Goal: Task Accomplishment & Management: Manage account settings

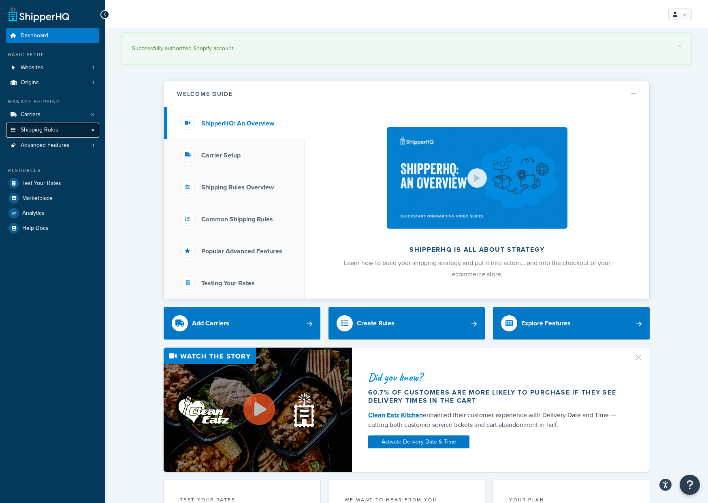
click at [37, 131] on span "Shipping Rules" at bounding box center [40, 130] width 38 height 7
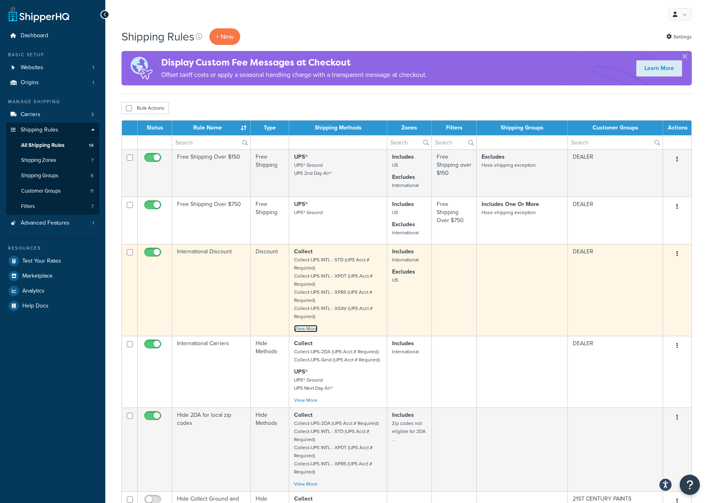
click at [306, 328] on link "View More" at bounding box center [305, 328] width 23 height 7
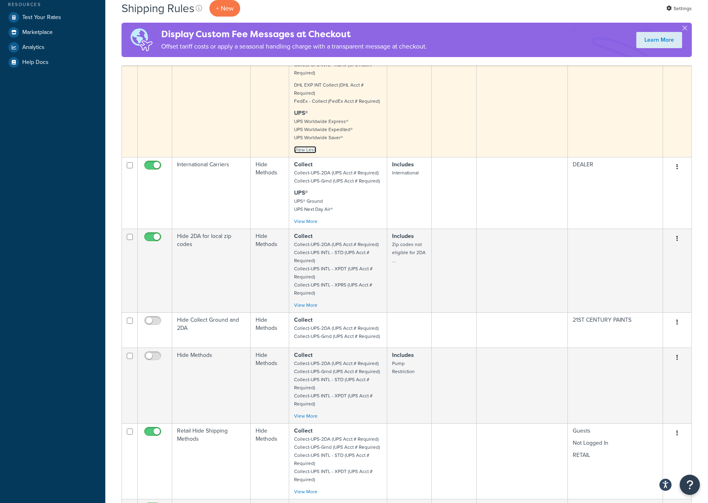
scroll to position [279, 0]
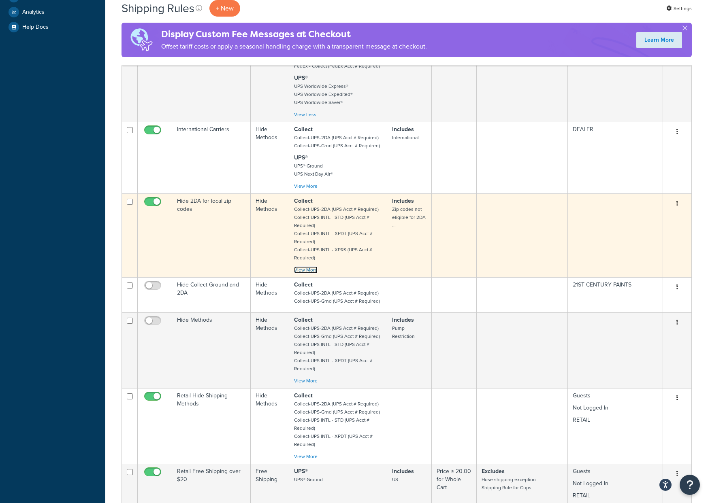
click at [306, 269] on link "View More" at bounding box center [305, 269] width 23 height 7
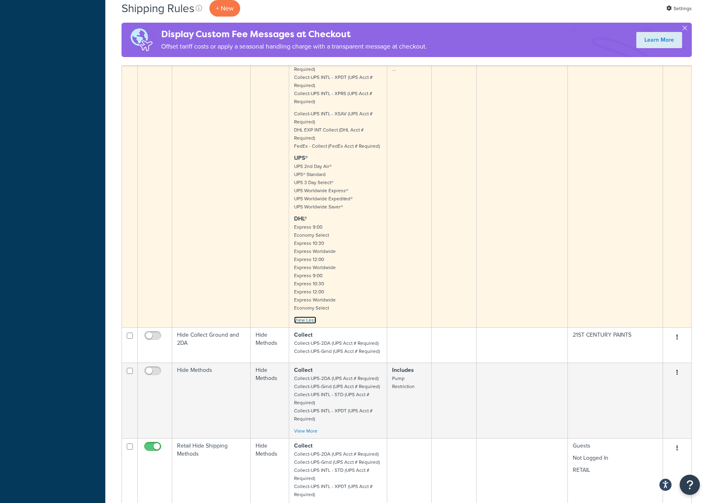
scroll to position [766, 0]
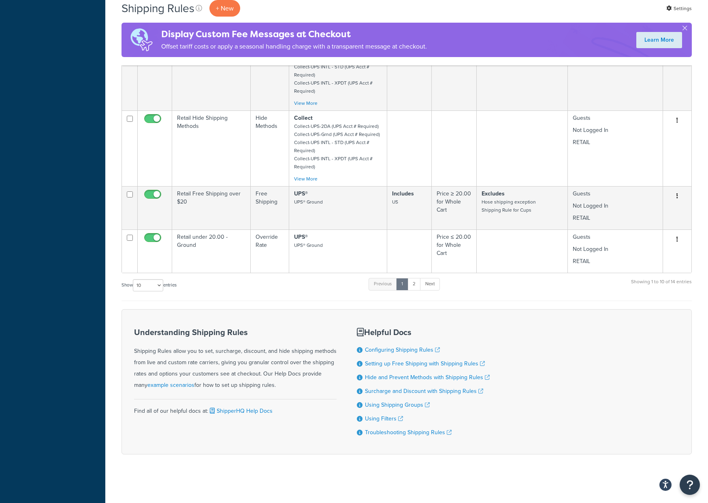
click at [126, 286] on label "Show 10 15 25 50 100 1000 entries" at bounding box center [148, 285] width 55 height 12
click at [133, 286] on select "10 15 25 50 100 1000" at bounding box center [148, 285] width 30 height 12
click at [143, 285] on select "10 15 25 50 100 1000" at bounding box center [148, 285] width 30 height 12
select select "15"
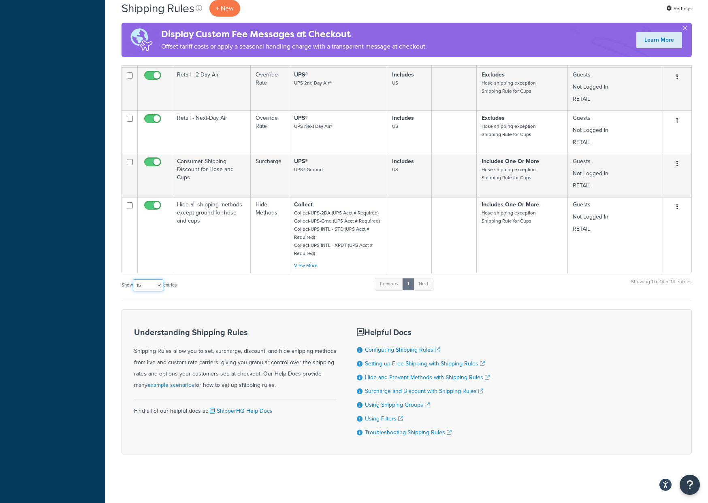
scroll to position [700, 0]
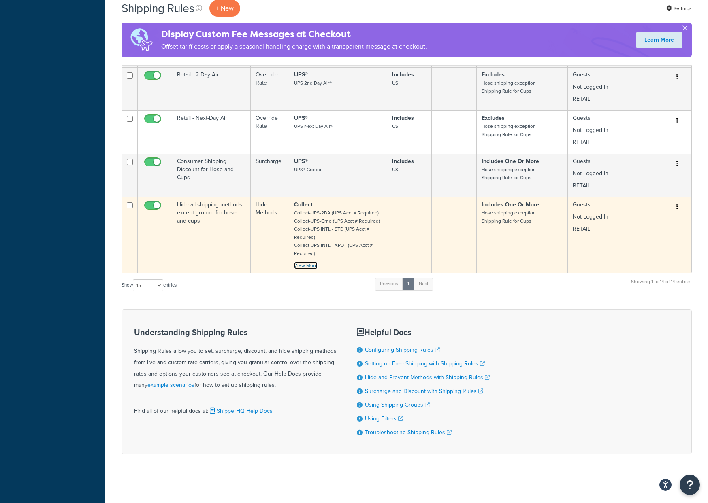
click at [305, 266] on link "View More" at bounding box center [305, 265] width 23 height 7
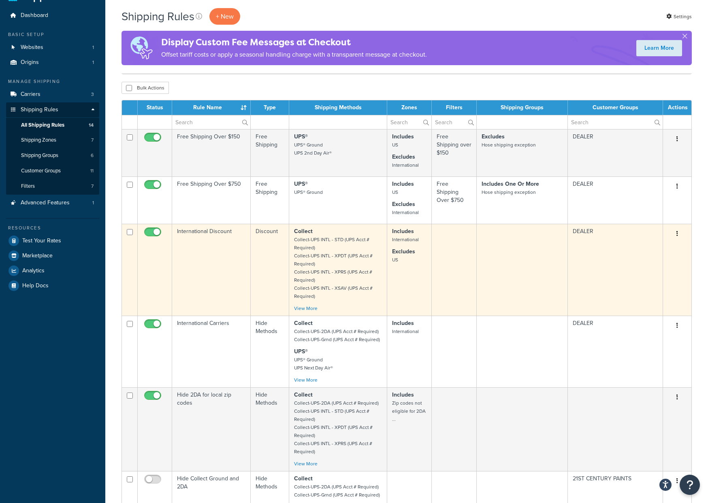
scroll to position [88, 0]
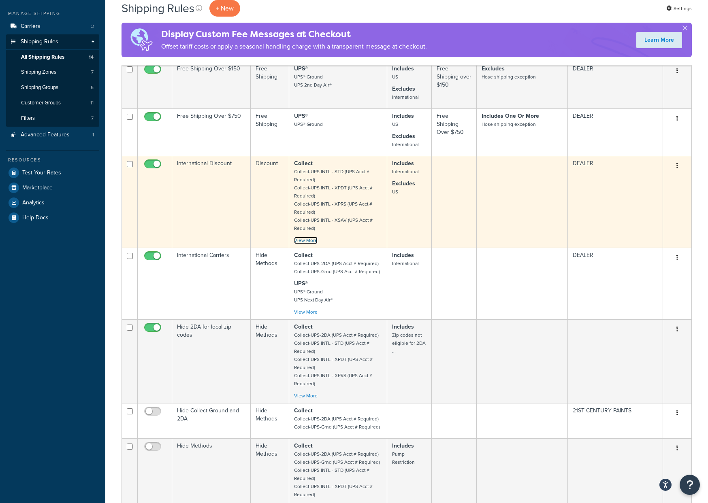
click at [305, 239] on link "View More" at bounding box center [305, 240] width 23 height 7
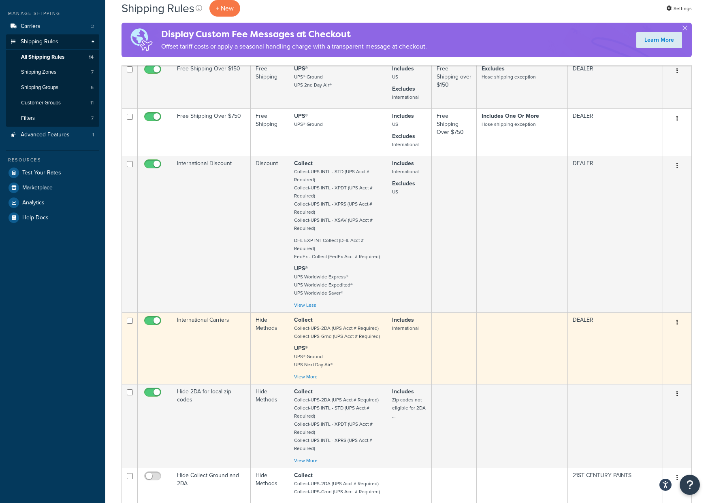
click at [306, 372] on div "Collect Collect-UPS-2DA (UPS Acct # Required) Collect-UPS-Grnd (UPS Acct # Requ…" at bounding box center [338, 348] width 88 height 65
click at [306, 375] on link "View More" at bounding box center [305, 376] width 23 height 7
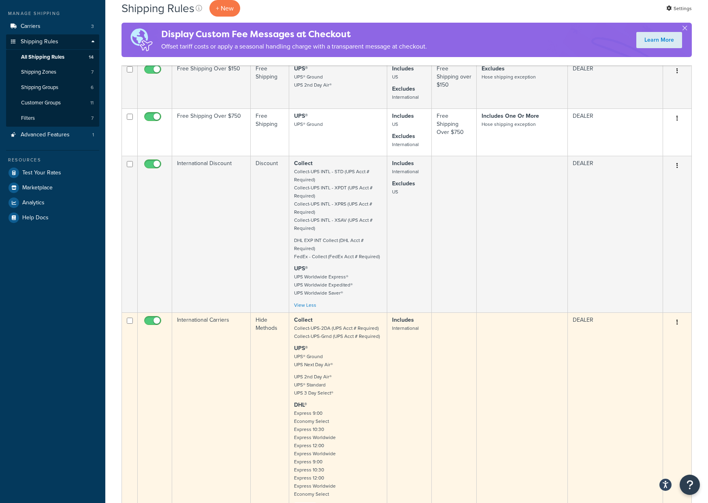
scroll to position [438, 0]
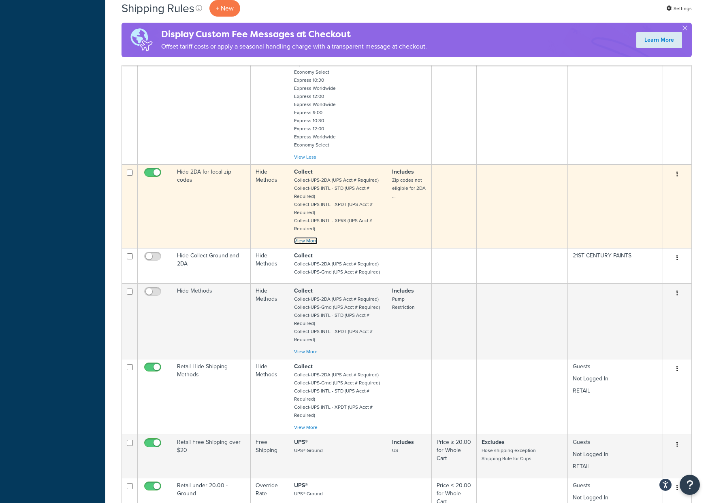
click at [310, 244] on link "View More" at bounding box center [305, 240] width 23 height 7
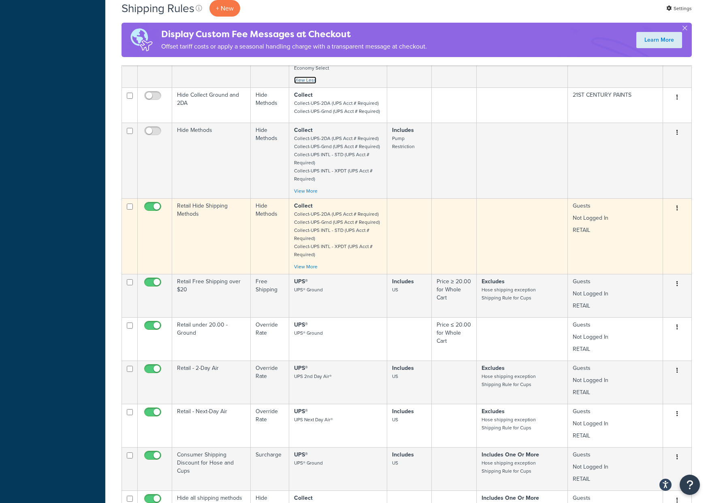
scroll to position [810, 0]
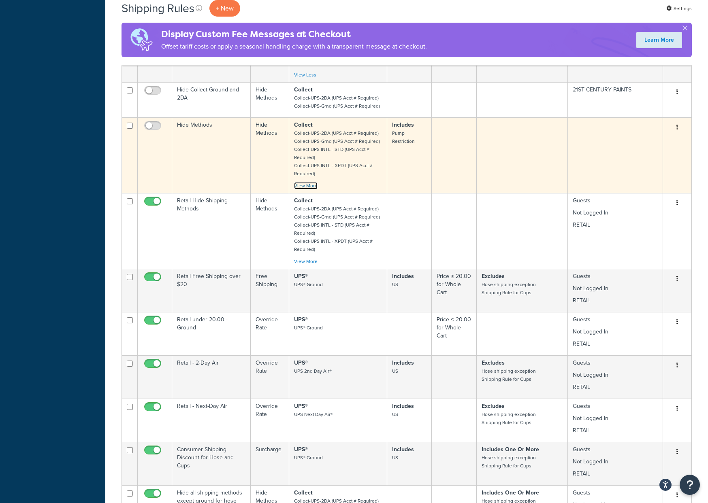
click at [305, 185] on link "View More" at bounding box center [305, 185] width 23 height 7
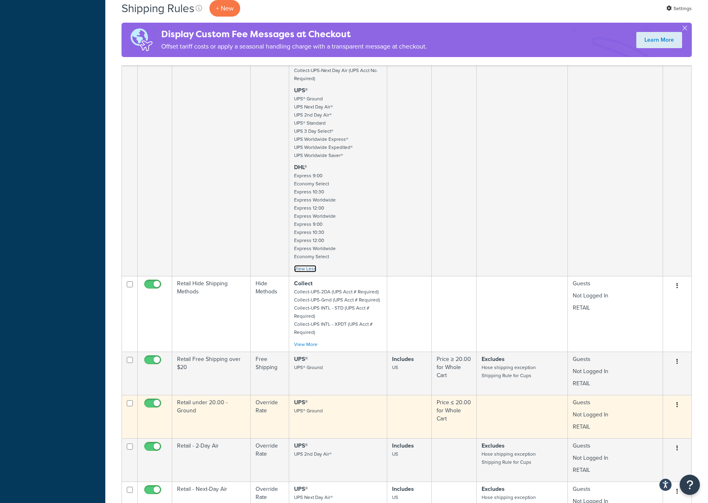
scroll to position [1058, 0]
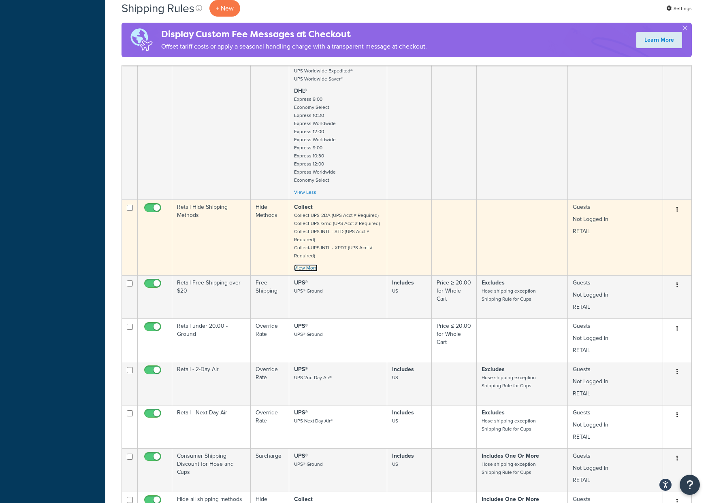
click at [303, 265] on link "View More" at bounding box center [305, 267] width 23 height 7
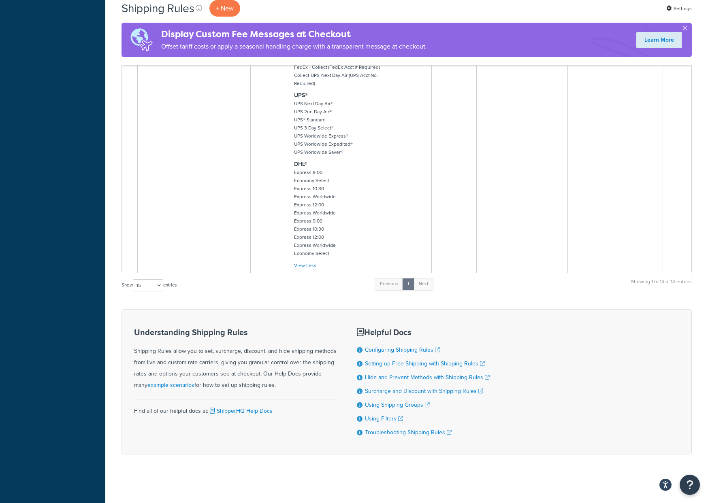
scroll to position [1834, 0]
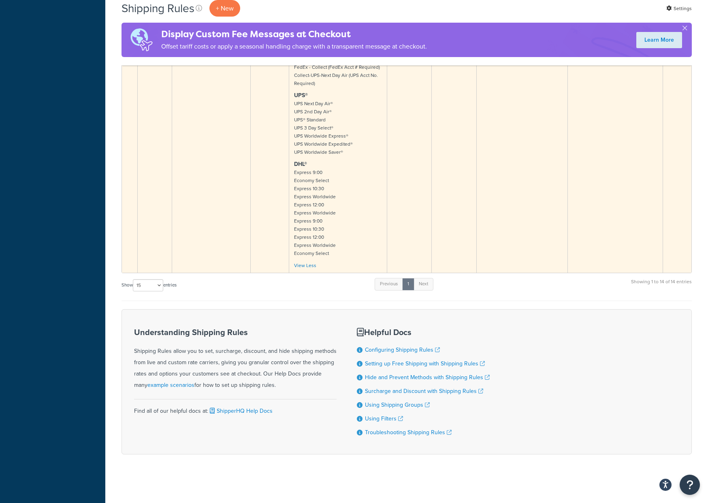
click at [353, 223] on p "DHL® Express 9:00 Economy Select Express 10:30 Express Worldwide Express 12:00 …" at bounding box center [338, 208] width 88 height 97
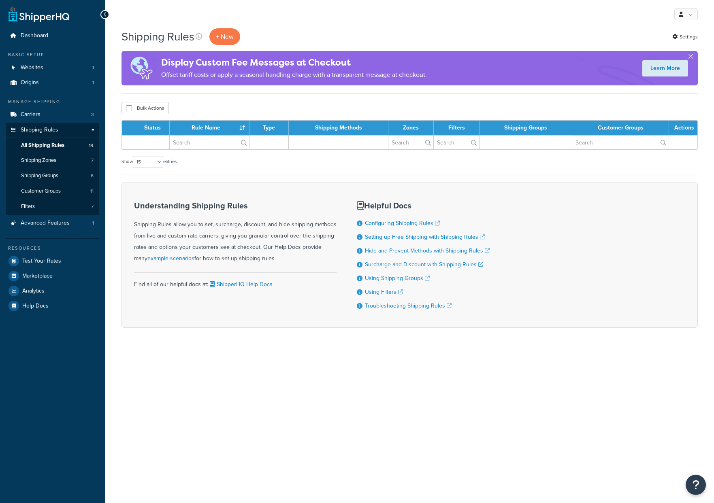
select select "15"
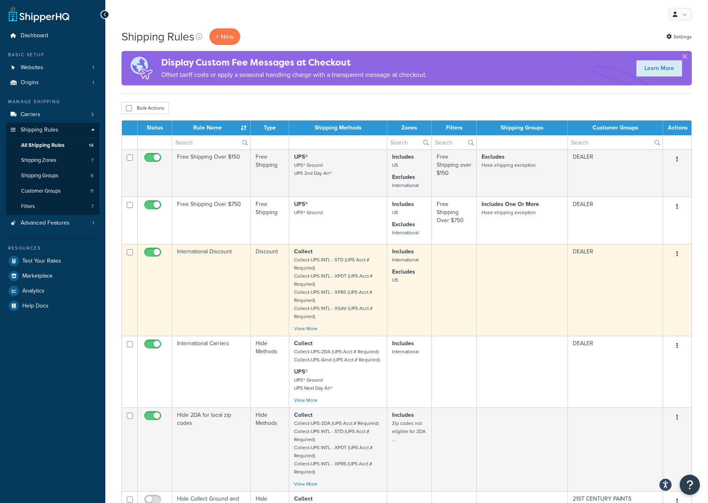
scroll to position [2, 0]
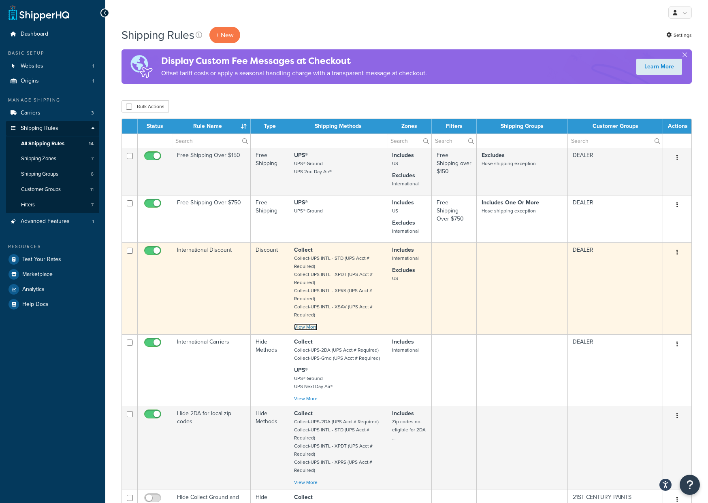
click at [309, 324] on link "View More" at bounding box center [305, 326] width 23 height 7
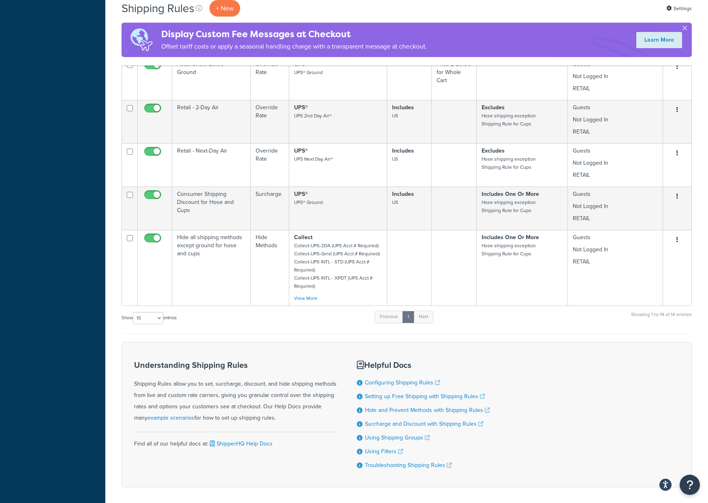
scroll to position [765, 0]
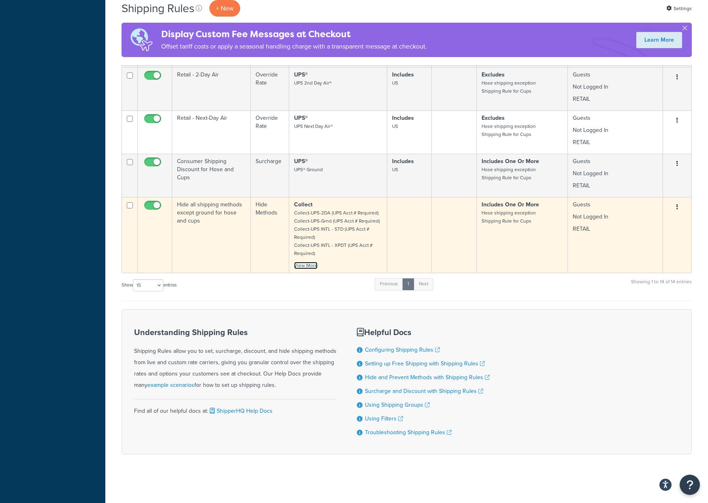
click at [308, 263] on link "View More" at bounding box center [305, 265] width 23 height 7
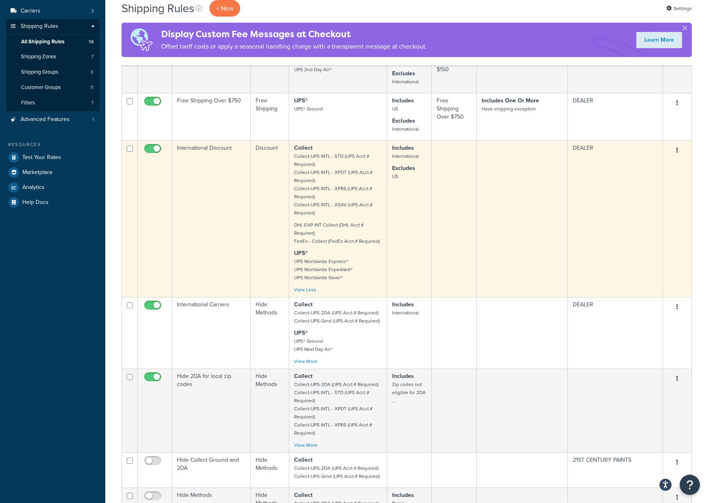
scroll to position [156, 0]
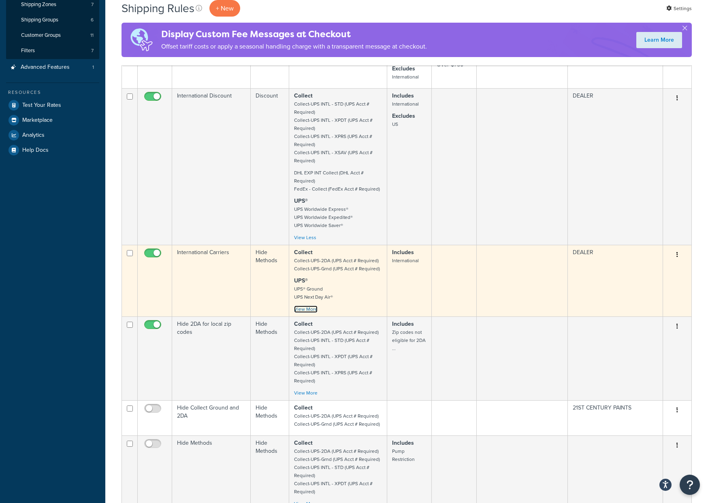
click at [306, 308] on link "View More" at bounding box center [305, 309] width 23 height 7
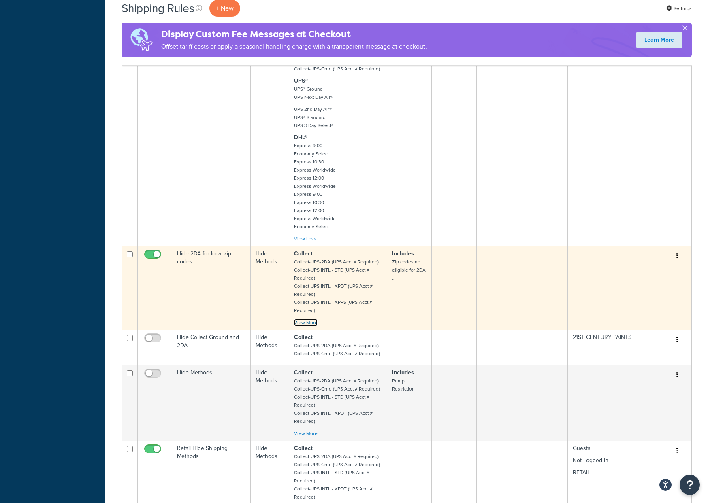
click at [310, 324] on link "View More" at bounding box center [305, 322] width 23 height 7
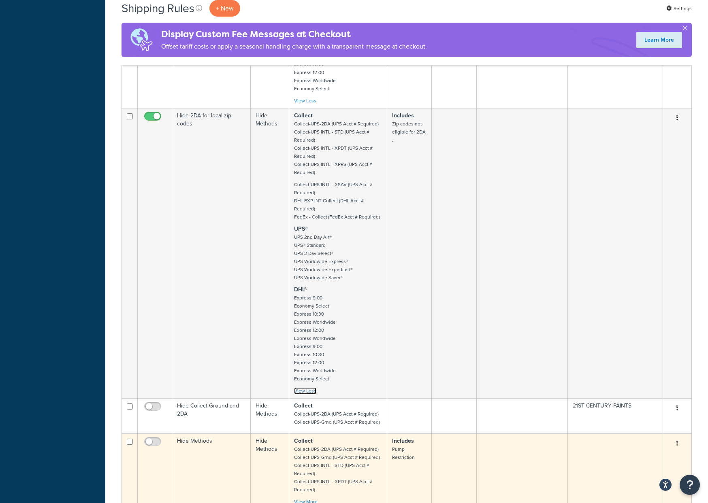
scroll to position [659, 0]
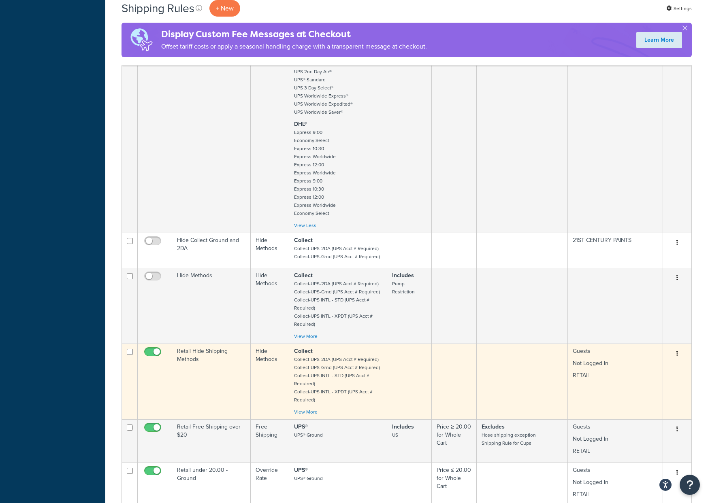
click at [307, 346] on td "Collect Collect-UPS-2DA (UPS Acct # Required) Collect-UPS-Grnd (UPS Acct # Requ…" at bounding box center [338, 382] width 98 height 76
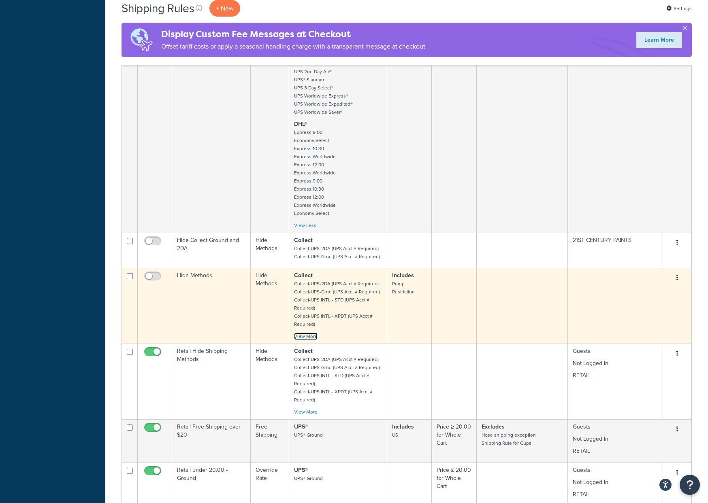
click at [309, 338] on link "View More" at bounding box center [305, 336] width 23 height 7
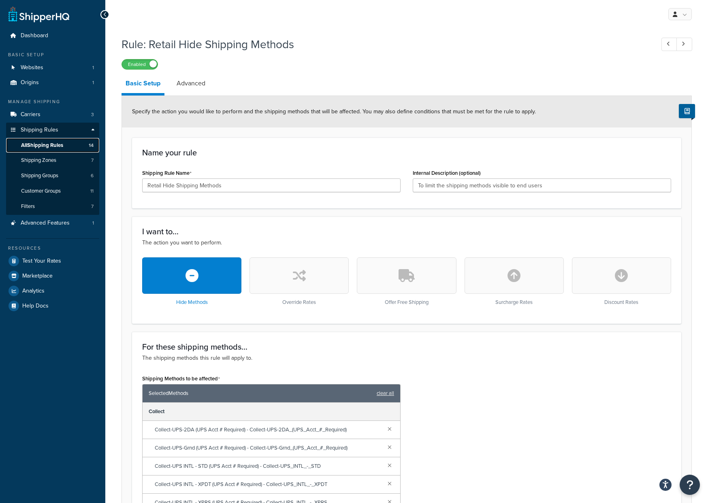
click at [42, 151] on link "All Shipping Rules 14" at bounding box center [52, 145] width 93 height 15
click at [55, 145] on span "All Shipping Rules" at bounding box center [42, 145] width 42 height 7
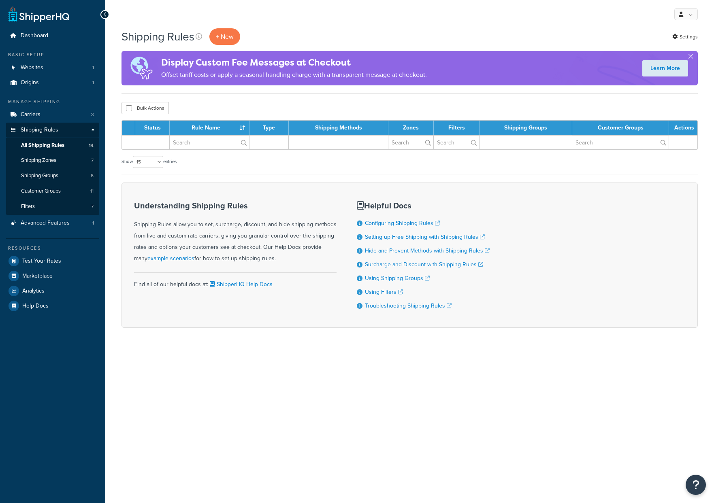
select select "15"
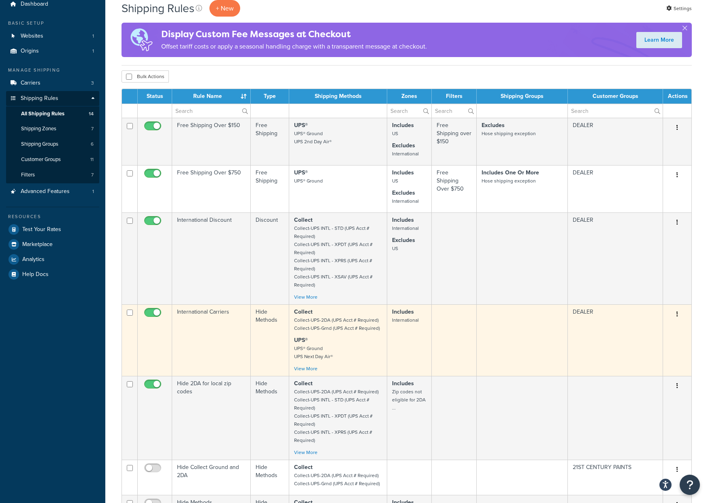
scroll to position [93, 0]
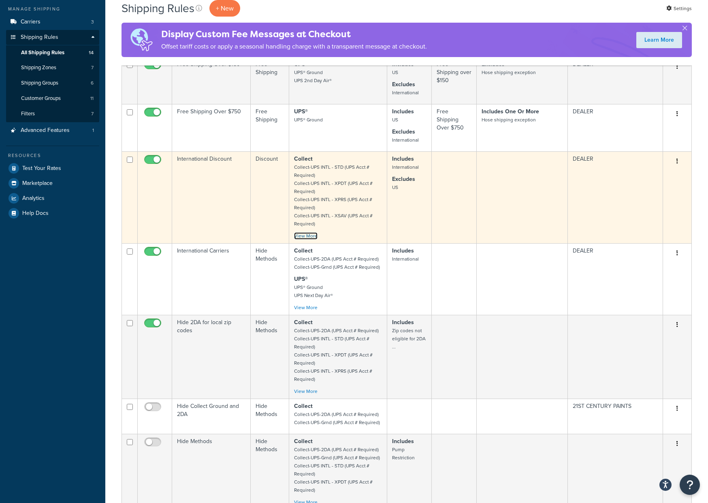
click at [314, 238] on link "View More" at bounding box center [305, 235] width 23 height 7
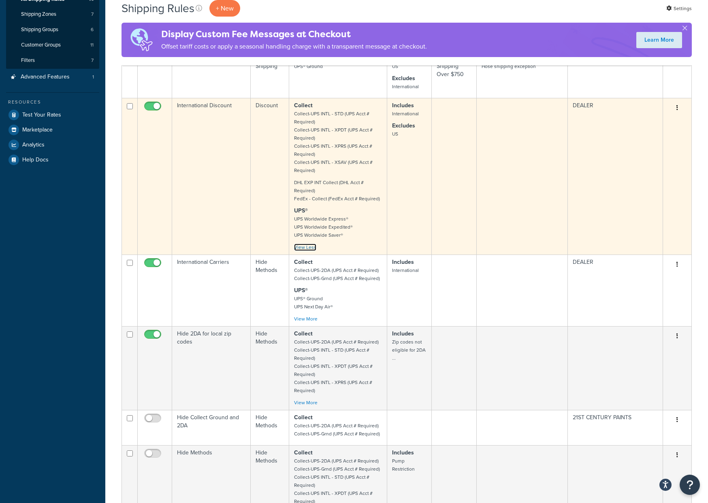
scroll to position [153, 0]
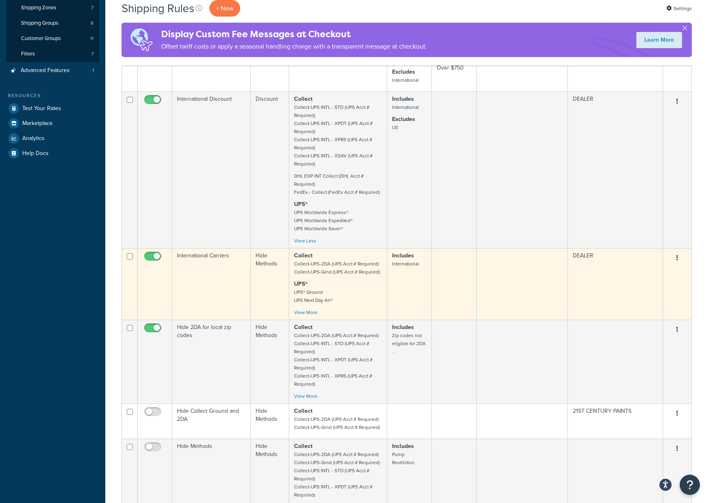
click at [307, 309] on div "Collect Collect-UPS-2DA (UPS Acct # Required) Collect-UPS-Grnd (UPS Acct # Requ…" at bounding box center [338, 284] width 88 height 65
click at [307, 311] on link "View More" at bounding box center [305, 312] width 23 height 7
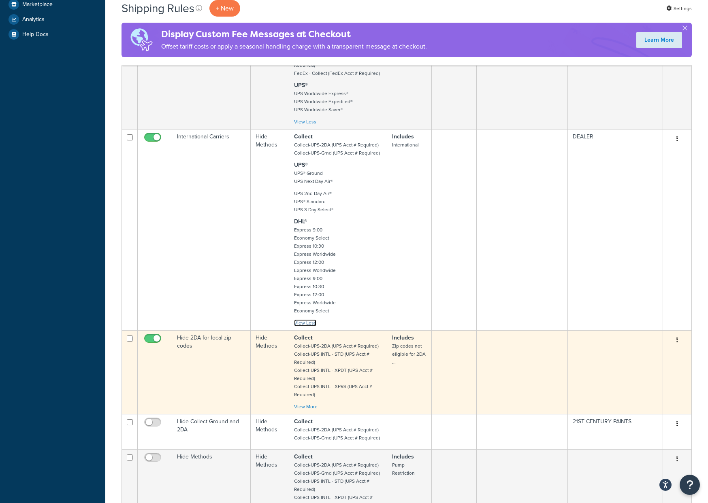
scroll to position [332, 0]
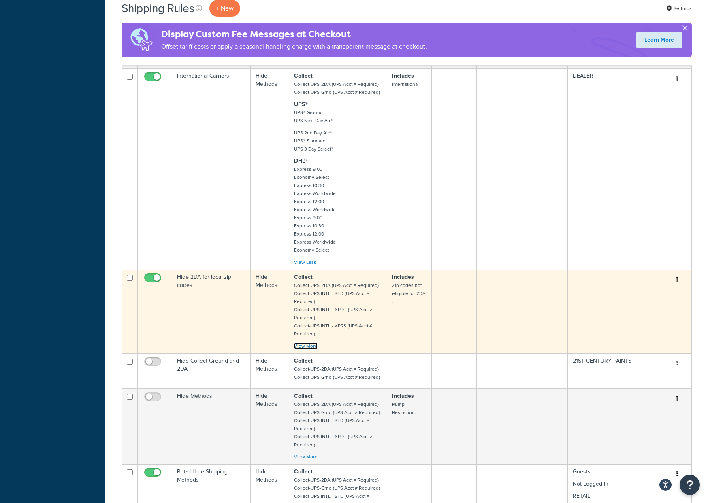
click at [305, 347] on link "View More" at bounding box center [305, 345] width 23 height 7
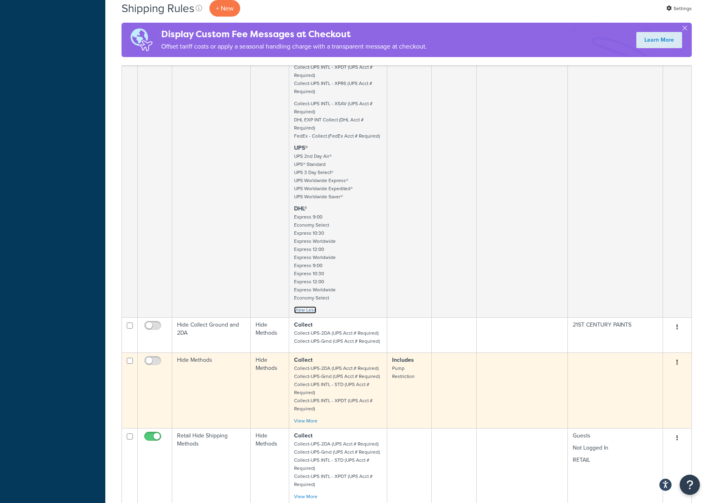
scroll to position [647, 0]
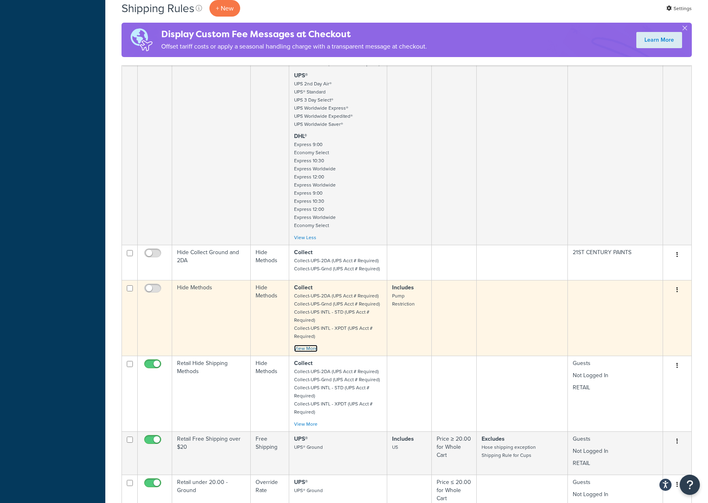
click at [311, 351] on link "View More" at bounding box center [305, 348] width 23 height 7
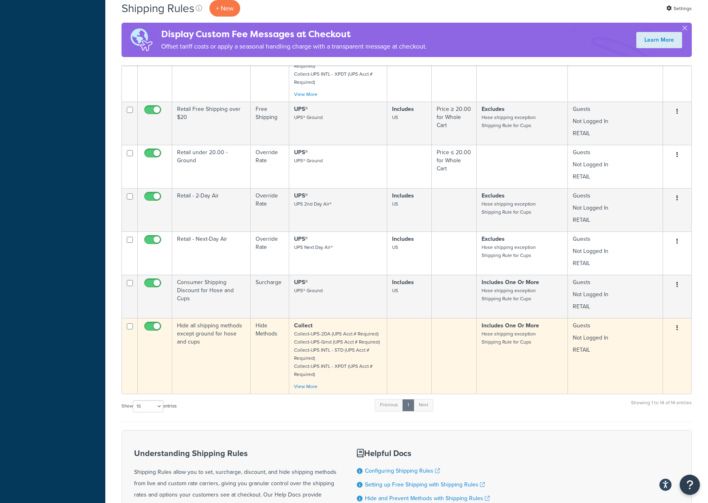
scroll to position [1063, 0]
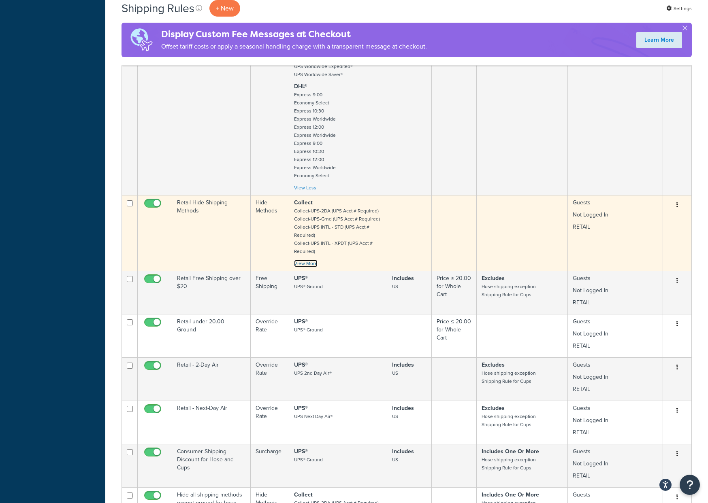
click at [312, 262] on link "View More" at bounding box center [305, 263] width 23 height 7
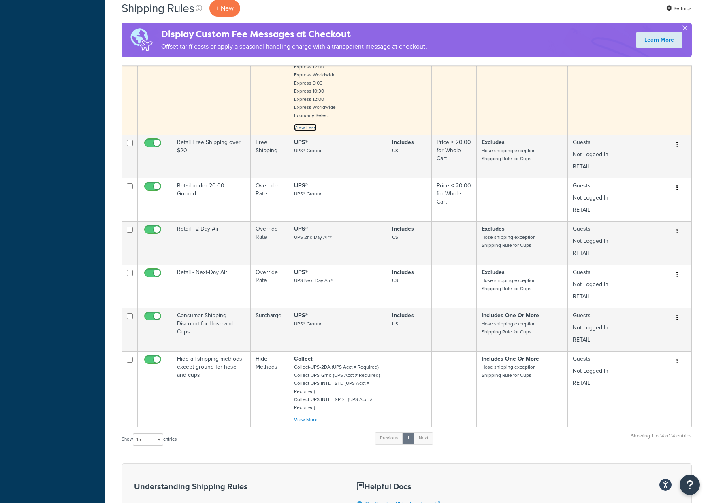
scroll to position [1436, 0]
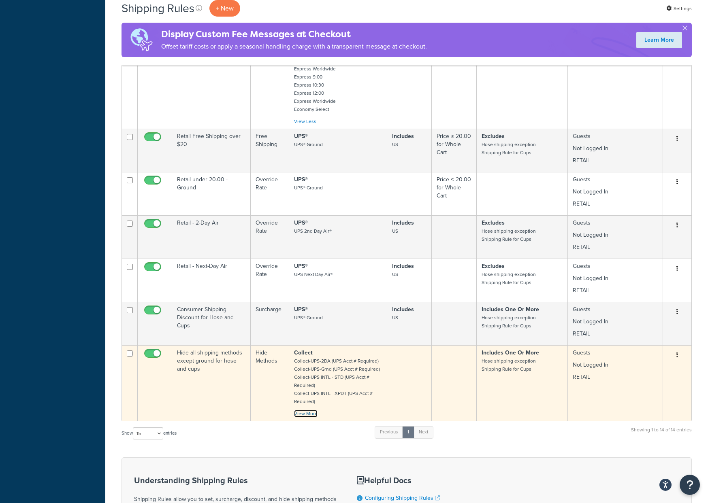
click at [311, 415] on link "View More" at bounding box center [305, 413] width 23 height 7
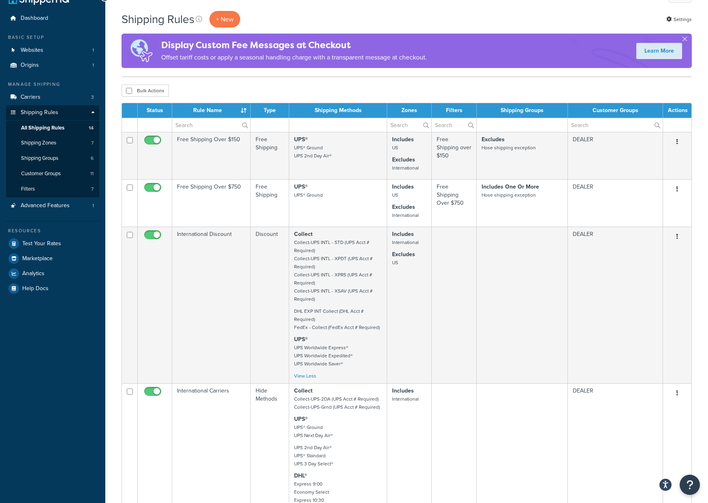
scroll to position [0, 0]
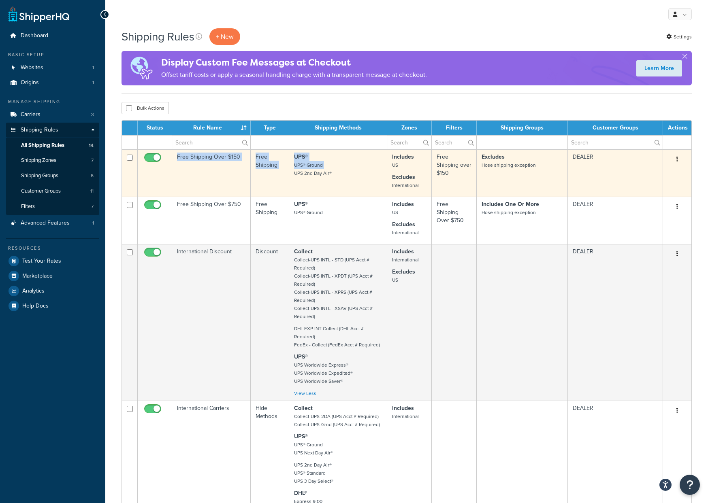
drag, startPoint x: 177, startPoint y: 155, endPoint x: 301, endPoint y: 179, distance: 126.1
click at [294, 176] on tr "Free Shipping Over $150 Free Shipping UPS® UPS® Ground UPS 2nd Day Air® Include…" at bounding box center [406, 172] width 569 height 47
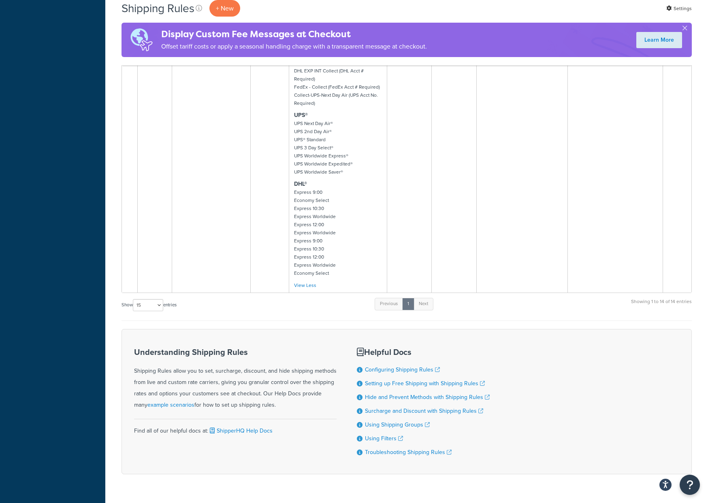
scroll to position [1834, 0]
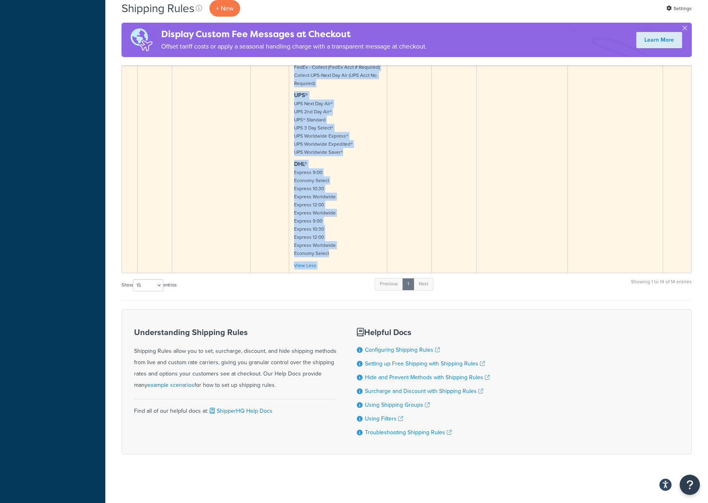
click at [616, 249] on td "Guests Not Logged In RETAIL" at bounding box center [614, 111] width 95 height 323
copy tbody "Free Shipping Over $150 Free Shipping UPS® UPS® Ground UPS 2nd Day Air® Include…"
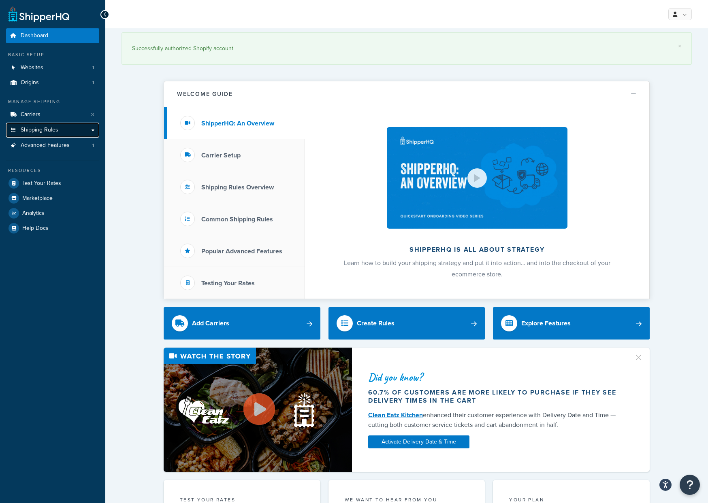
click at [51, 127] on span "Shipping Rules" at bounding box center [40, 130] width 38 height 7
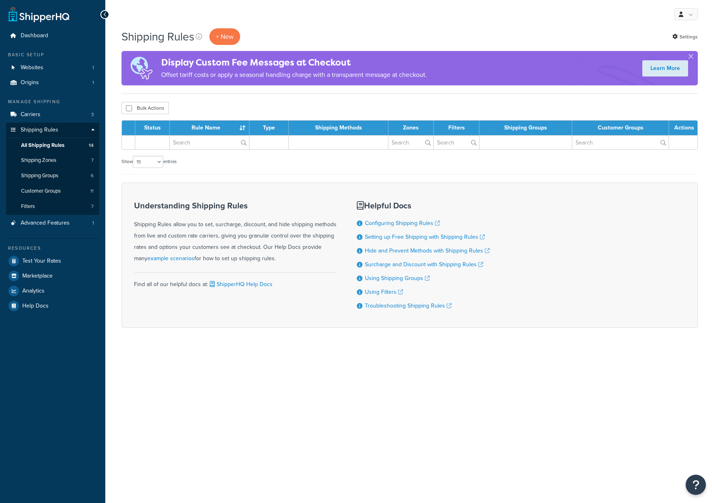
select select "15"
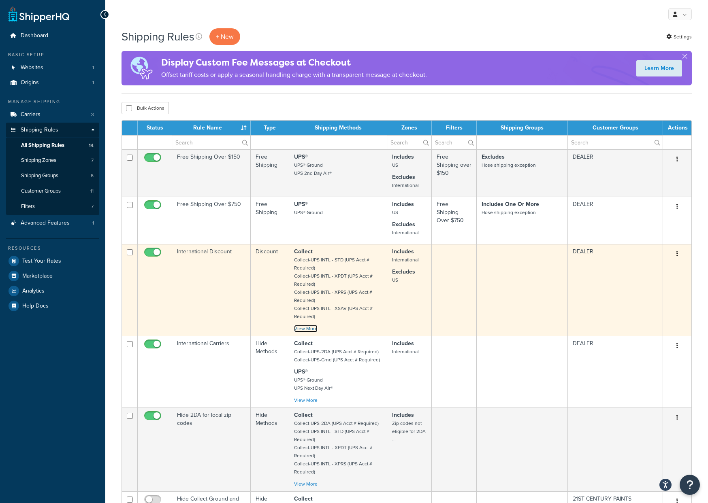
click at [306, 328] on link "View More" at bounding box center [305, 328] width 23 height 7
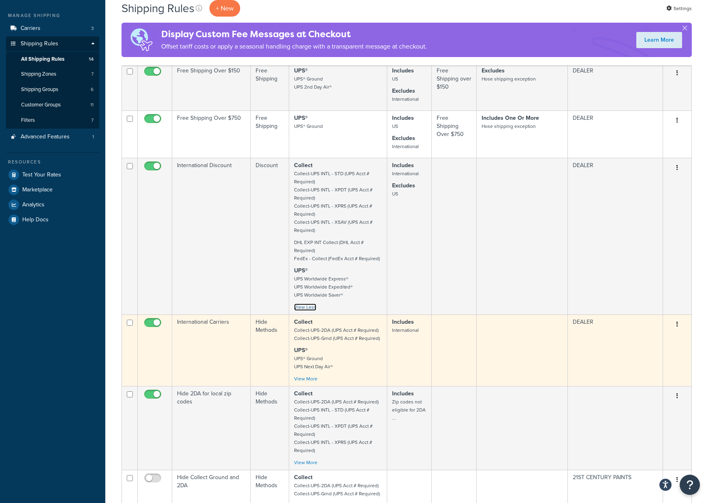
scroll to position [87, 0]
click at [314, 380] on link "View More" at bounding box center [305, 378] width 23 height 7
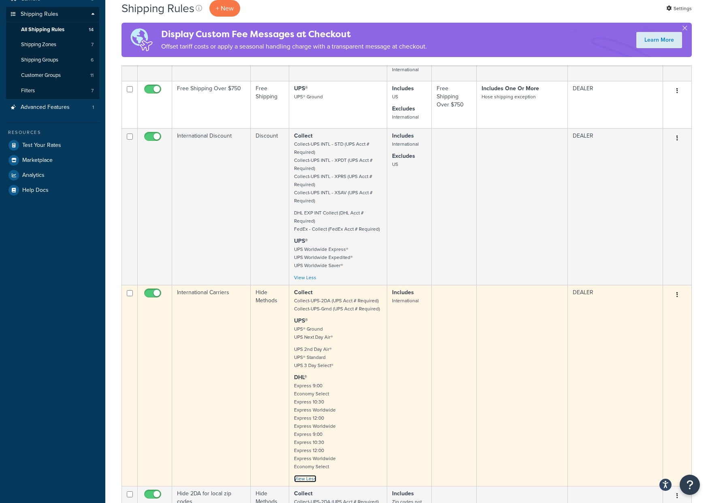
scroll to position [246, 0]
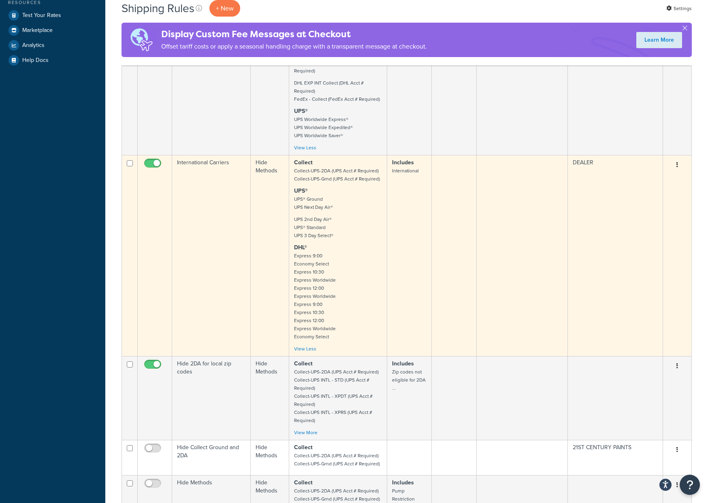
click at [342, 313] on p "DHL® Express 9:00 Economy Select Express 10:30 Express Worldwide Express 12:00 …" at bounding box center [338, 292] width 88 height 97
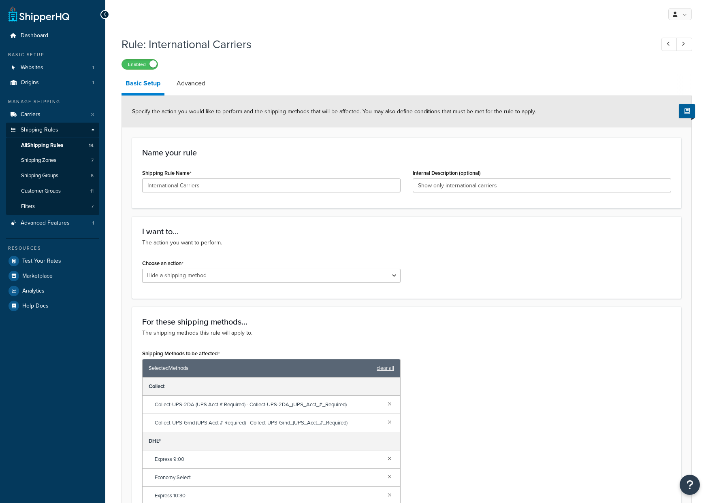
select select "HIDE"
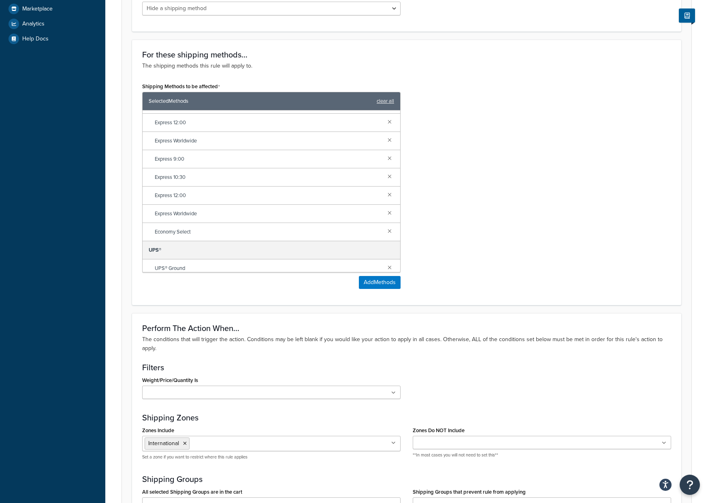
scroll to position [220, 0]
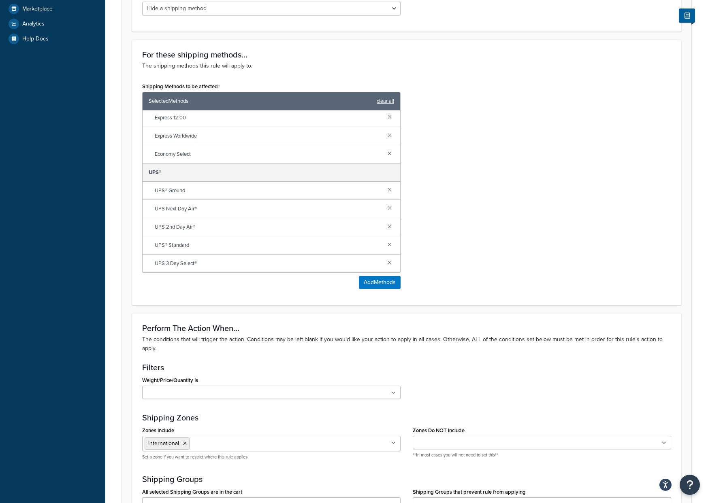
click at [514, 197] on div "Shipping Methods to be affected Selected Methods clear all Collect Collect-UPS-…" at bounding box center [406, 188] width 541 height 215
